Goal: Task Accomplishment & Management: Use online tool/utility

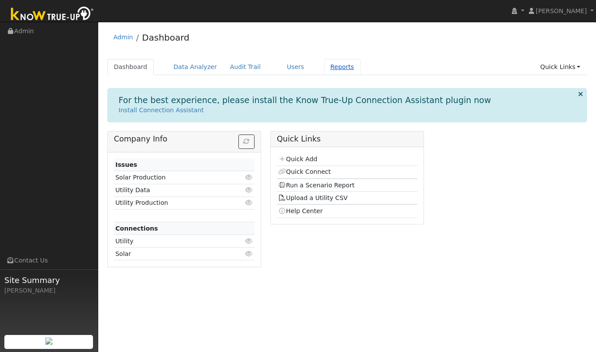
click at [324, 70] on link "Reports" at bounding box center [342, 67] width 37 height 16
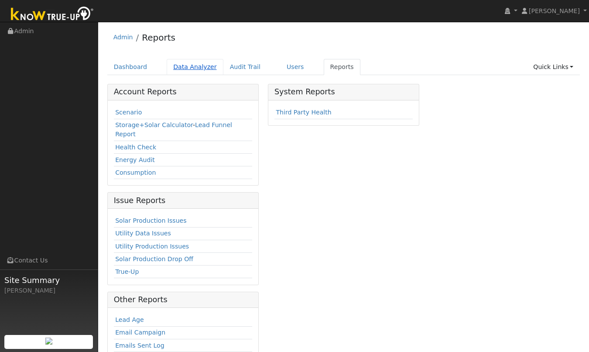
click at [207, 70] on link "Data Analyzer" at bounding box center [195, 67] width 57 height 16
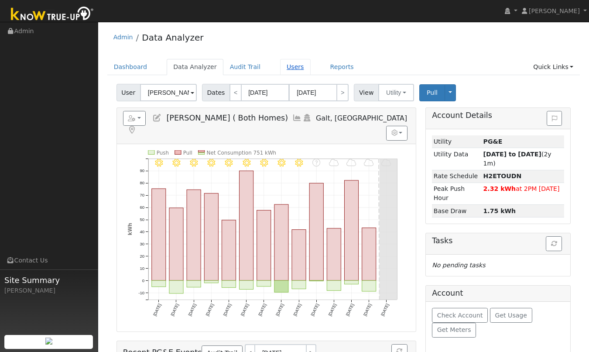
click at [286, 68] on link "Users" at bounding box center [295, 67] width 31 height 16
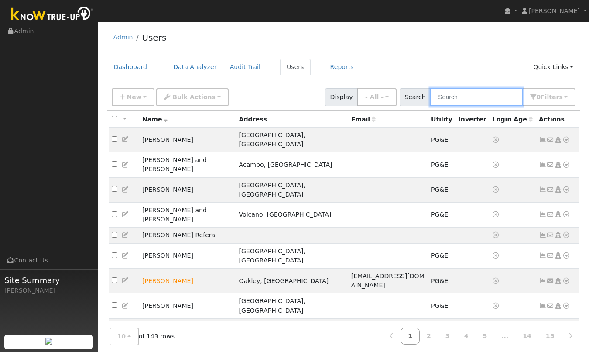
click at [470, 98] on input "text" at bounding box center [476, 97] width 93 height 18
click at [468, 97] on input "text" at bounding box center [476, 97] width 93 height 18
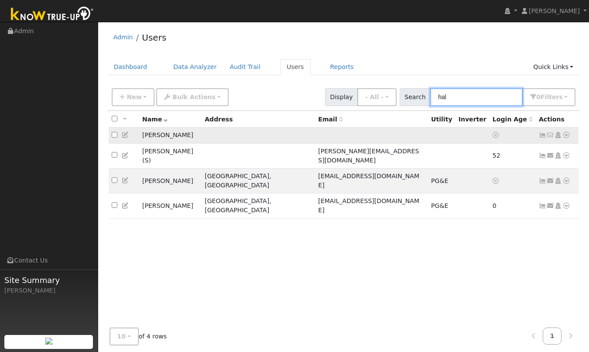
type input "hal"
click at [567, 137] on icon at bounding box center [567, 135] width 8 height 6
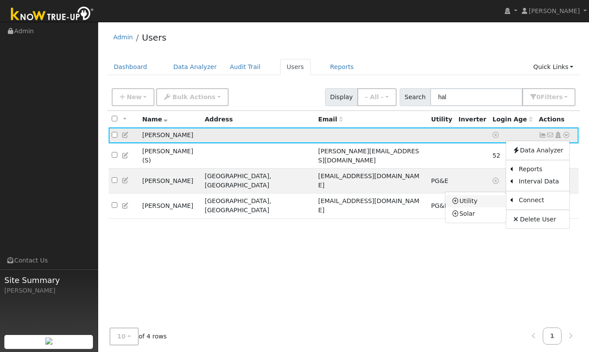
click at [463, 204] on link "Utility" at bounding box center [476, 201] width 61 height 12
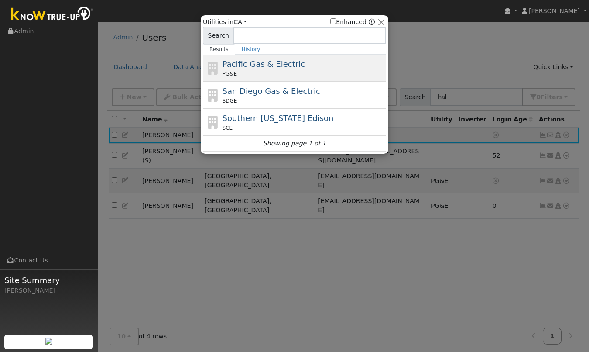
click at [284, 72] on div "PG&E" at bounding box center [304, 74] width 162 height 8
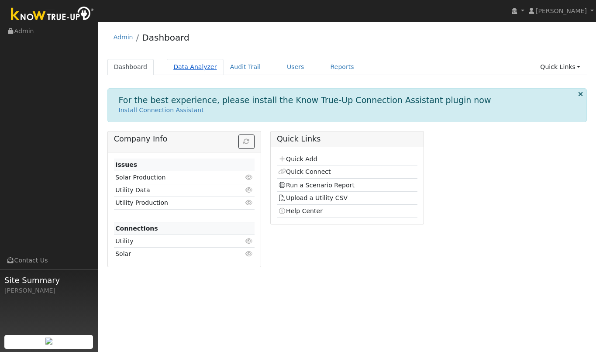
click at [192, 66] on link "Data Analyzer" at bounding box center [195, 67] width 57 height 16
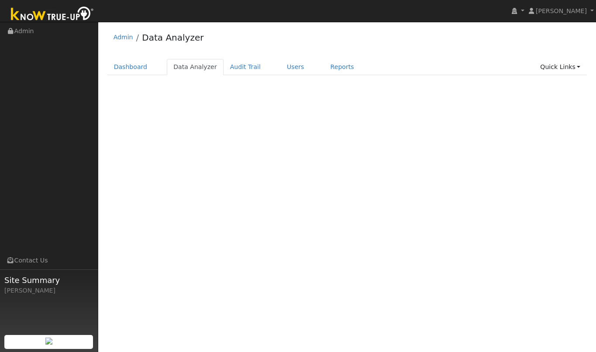
click at [333, 69] on link "Reports" at bounding box center [342, 67] width 37 height 16
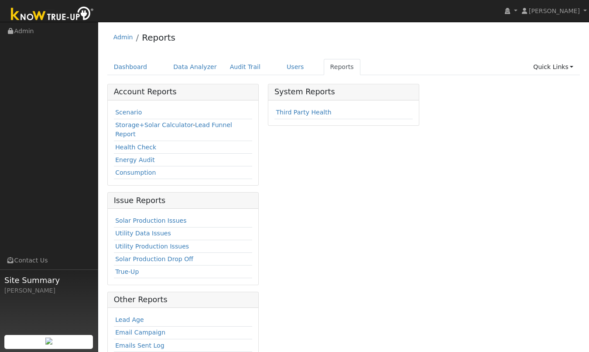
click at [134, 117] on td "Scenario" at bounding box center [183, 113] width 138 height 13
click at [133, 114] on link "Scenario" at bounding box center [128, 112] width 27 height 7
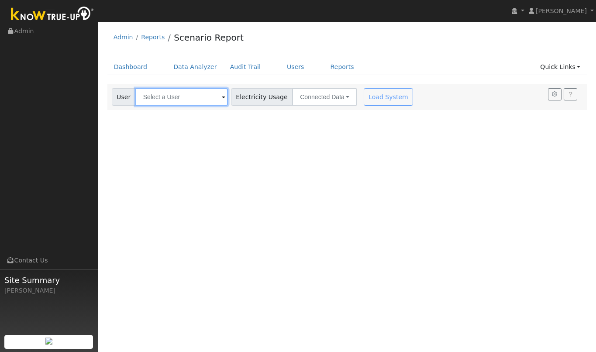
click at [183, 99] on input "text" at bounding box center [181, 96] width 93 height 17
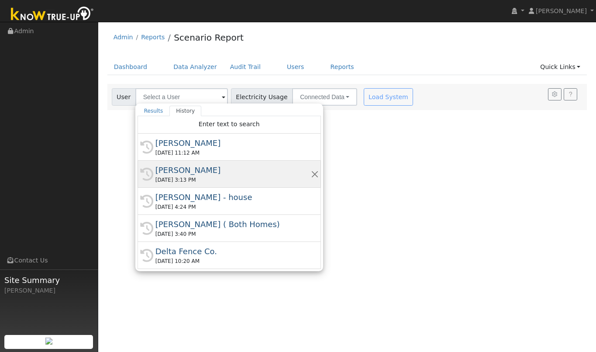
click at [176, 173] on div "[PERSON_NAME]" at bounding box center [232, 170] width 155 height 12
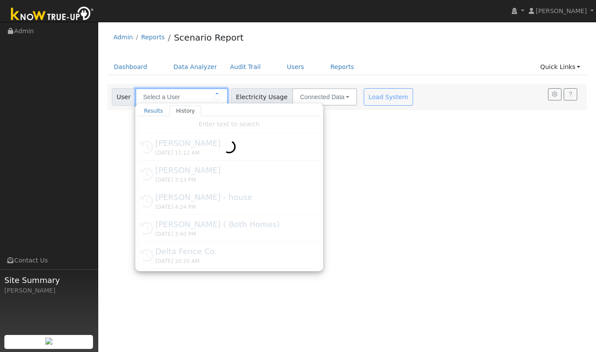
type input "[PERSON_NAME]"
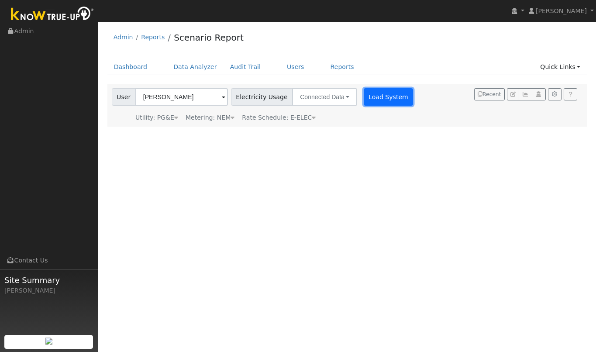
click at [381, 96] on button "Load System" at bounding box center [389, 96] width 50 height 17
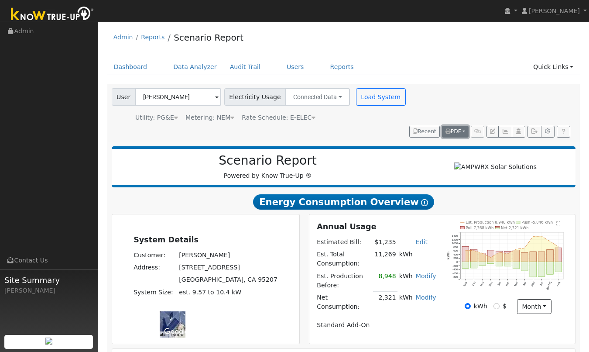
click at [458, 128] on span "PDF" at bounding box center [454, 131] width 16 height 6
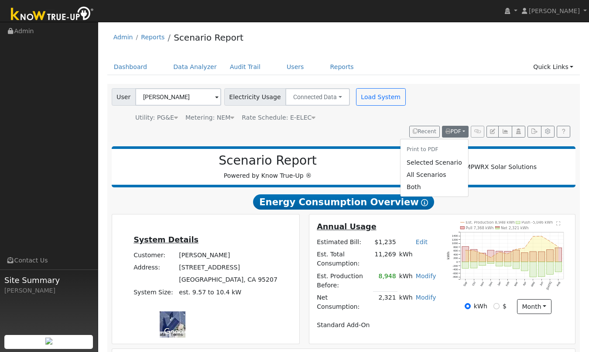
click at [363, 154] on h2 "Scenario Report" at bounding box center [268, 160] width 295 height 15
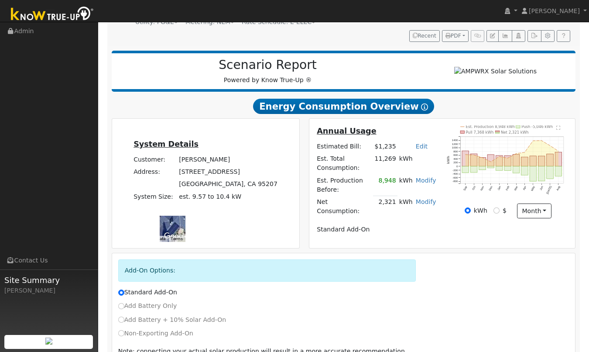
scroll to position [123, 0]
